Goal: Navigation & Orientation: Understand site structure

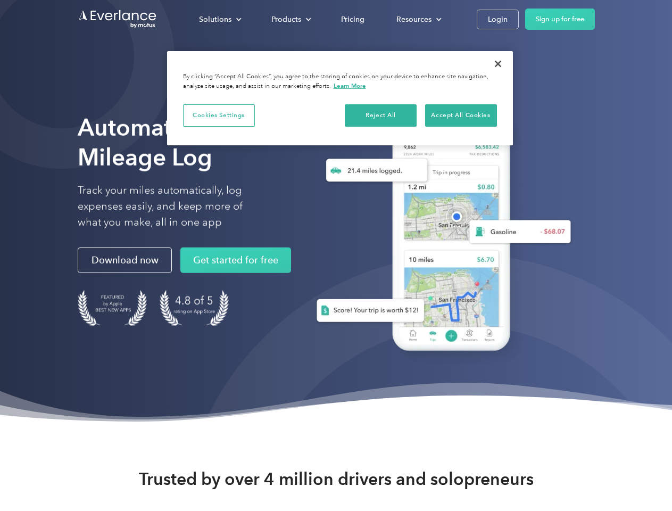
click at [220, 19] on div "Solutions" at bounding box center [215, 19] width 32 height 13
click at [290, 19] on div "Products" at bounding box center [286, 19] width 30 height 13
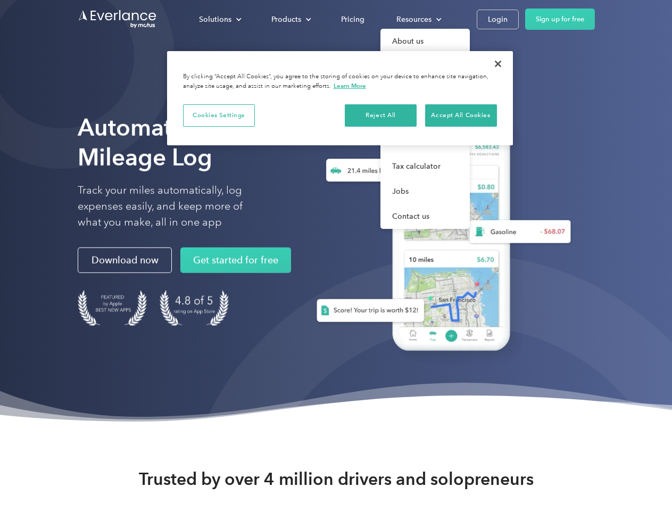
click at [418, 19] on div "Resources" at bounding box center [414, 19] width 35 height 13
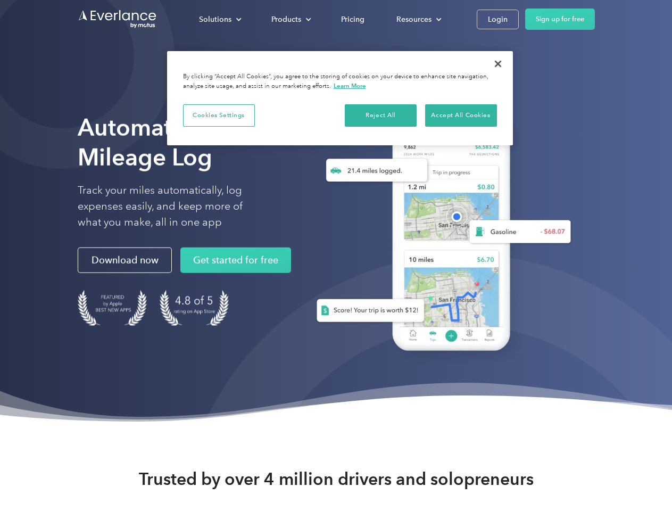
click at [219, 115] on button "Cookies Settings" at bounding box center [219, 115] width 72 height 22
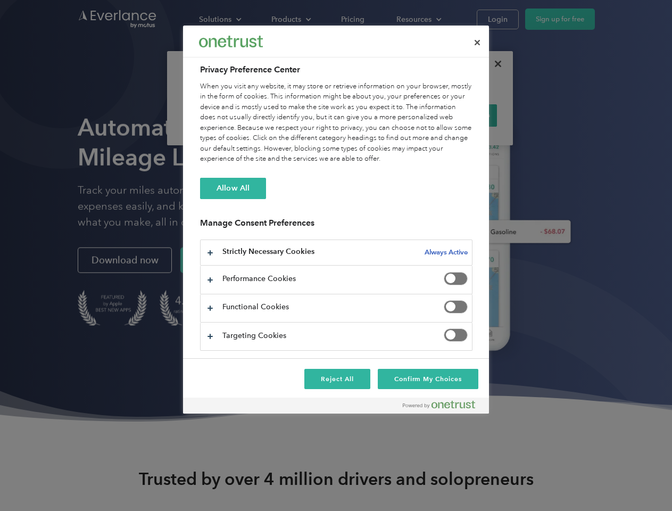
click at [381, 115] on div "When you visit any website, it may store or retrieve information on your browse…" at bounding box center [336, 122] width 273 height 83
click at [461, 115] on div "When you visit any website, it may store or retrieve information on your browse…" at bounding box center [336, 122] width 273 height 83
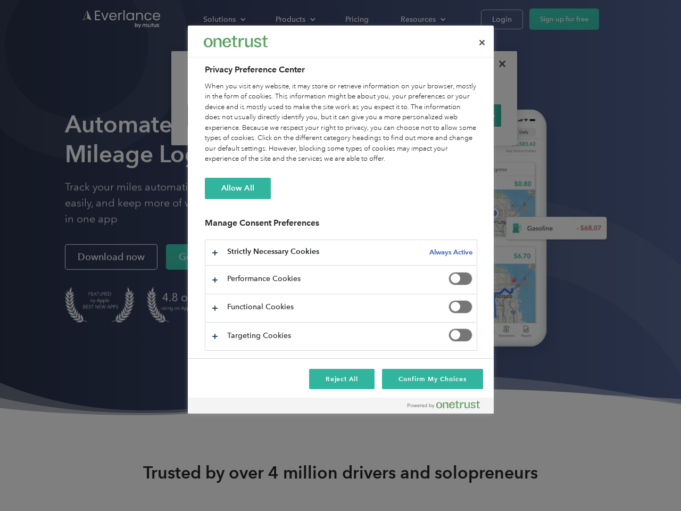
click at [498, 64] on div at bounding box center [340, 255] width 681 height 511
